Goal: Find specific page/section: Find specific page/section

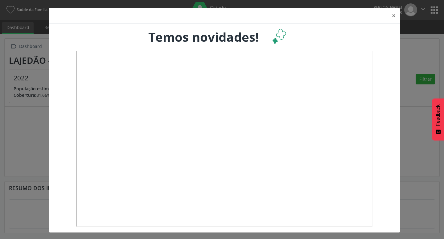
click at [406, 79] on div "× Temos novidades!" at bounding box center [222, 119] width 444 height 239
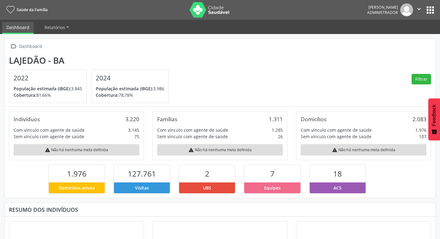
click at [437, 10] on nav "Saúde da Família Thiago Antenor Silva Gonçalves Administrador  Configurações S…" at bounding box center [220, 10] width 440 height 20
click at [432, 10] on button "apps" at bounding box center [430, 10] width 11 height 11
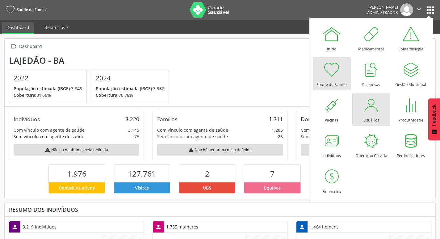
click at [376, 105] on div at bounding box center [371, 105] width 19 height 19
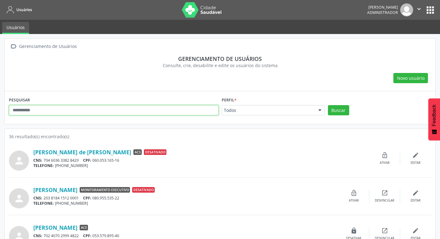
click at [79, 112] on input "text" at bounding box center [114, 110] width 210 height 10
type input "******"
click at [328, 105] on button "Buscar" at bounding box center [338, 110] width 21 height 10
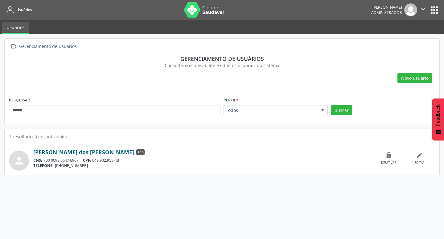
click at [70, 154] on link "[PERSON_NAME] dos [PERSON_NAME]" at bounding box center [83, 151] width 101 height 7
click at [438, 12] on button "apps" at bounding box center [434, 10] width 11 height 11
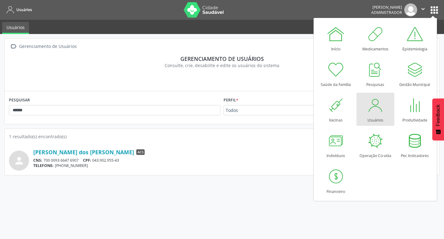
click at [374, 104] on div at bounding box center [375, 105] width 19 height 19
